Goal: Book appointment/travel/reservation

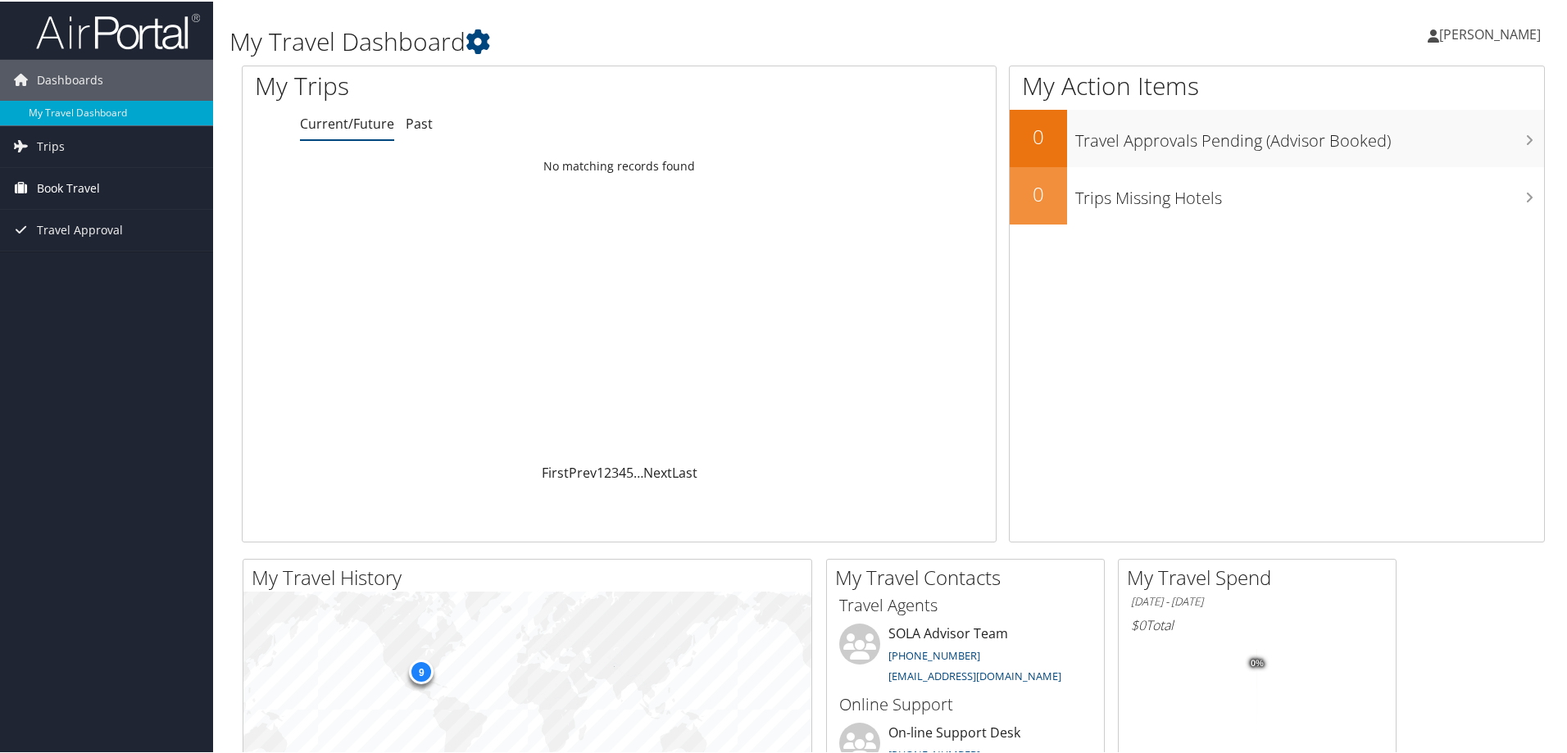
click at [52, 188] on span "Book Travel" at bounding box center [68, 186] width 63 height 41
click at [150, 243] on link "Book/Manage Online Trips" at bounding box center [106, 244] width 213 height 25
